Goal: Information Seeking & Learning: Check status

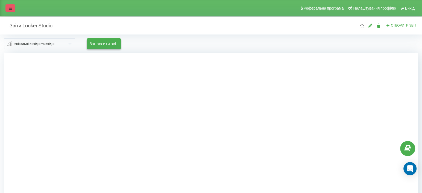
click at [9, 9] on icon at bounding box center [10, 8] width 3 height 4
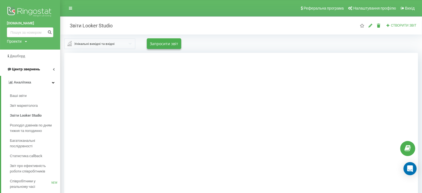
click at [37, 67] on span "Центр звернень" at bounding box center [26, 69] width 28 height 4
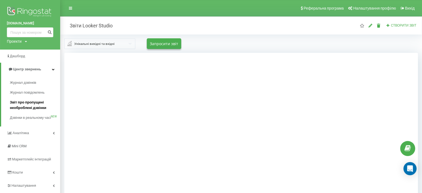
click at [29, 105] on span "Звіт про пропущені необроблені дзвінки" at bounding box center [34, 104] width 48 height 11
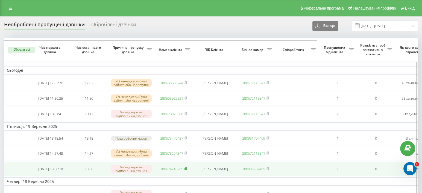
click at [186, 170] on rect at bounding box center [185, 168] width 2 height 2
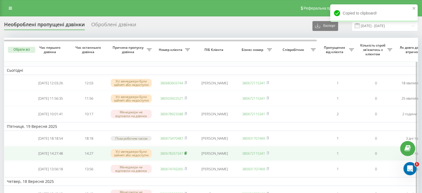
click at [186, 154] on rect at bounding box center [185, 153] width 2 height 2
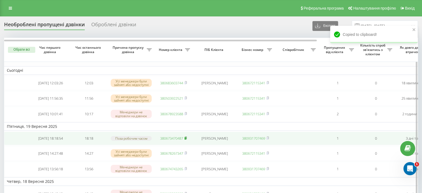
click at [186, 139] on rect at bounding box center [185, 138] width 2 height 2
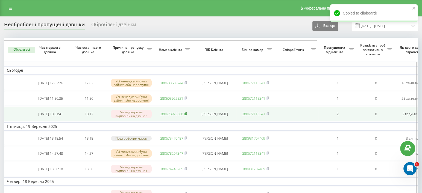
click at [185, 115] on icon at bounding box center [185, 113] width 2 height 3
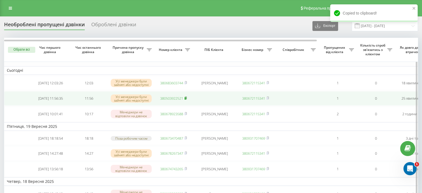
click at [186, 98] on icon at bounding box center [185, 97] width 2 height 3
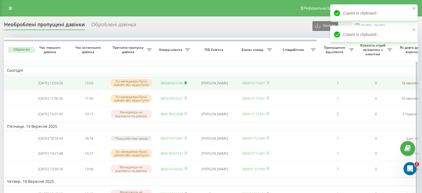
click at [186, 81] on icon at bounding box center [185, 82] width 2 height 3
